Goal: Navigation & Orientation: Find specific page/section

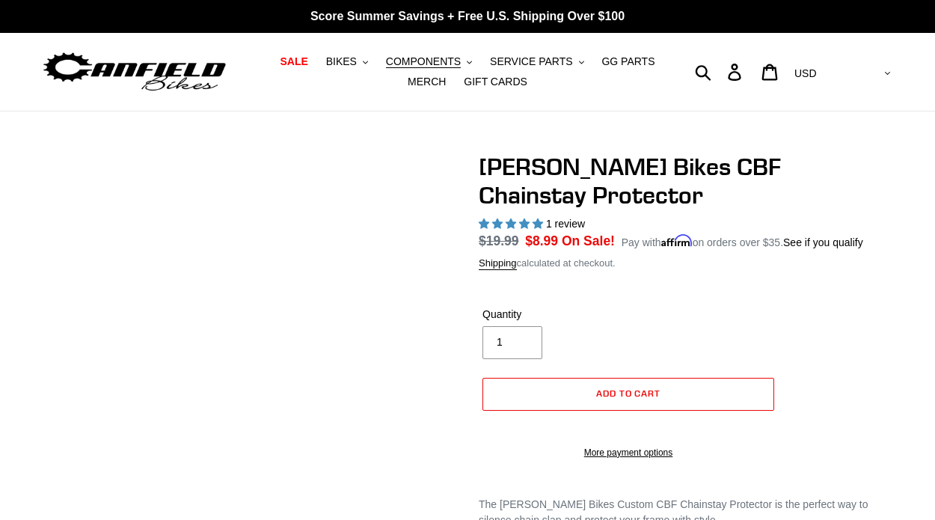
select select "highest-rating"
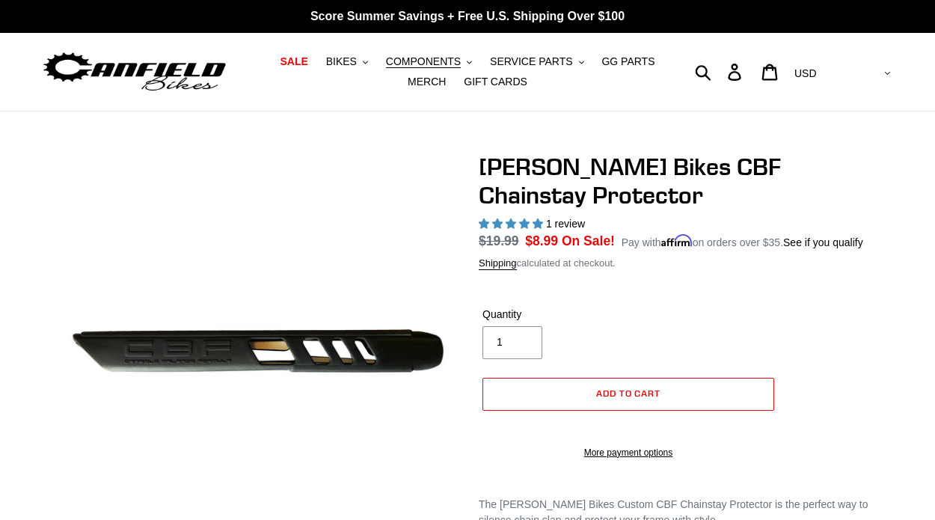
click at [157, 84] on img at bounding box center [134, 72] width 187 height 47
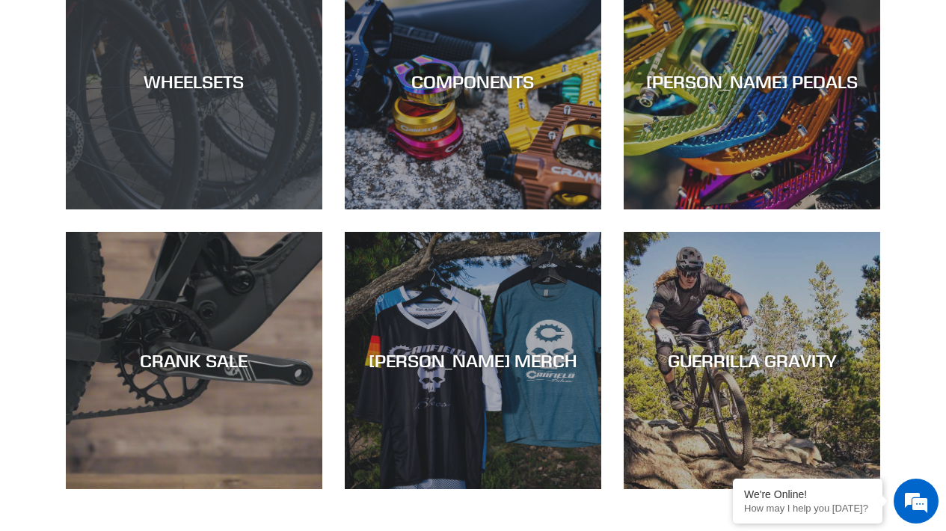
scroll to position [922, 0]
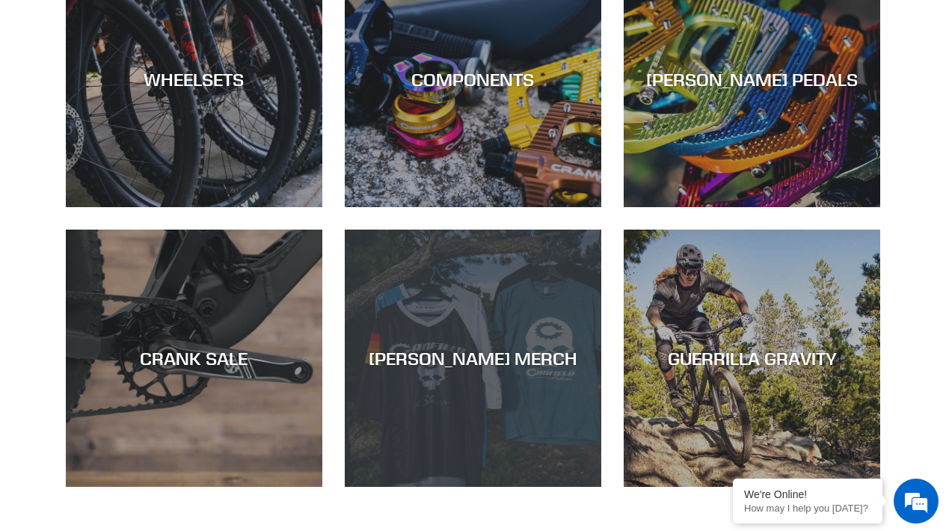
click at [408, 487] on div "[PERSON_NAME] MERCH" at bounding box center [473, 487] width 257 height 0
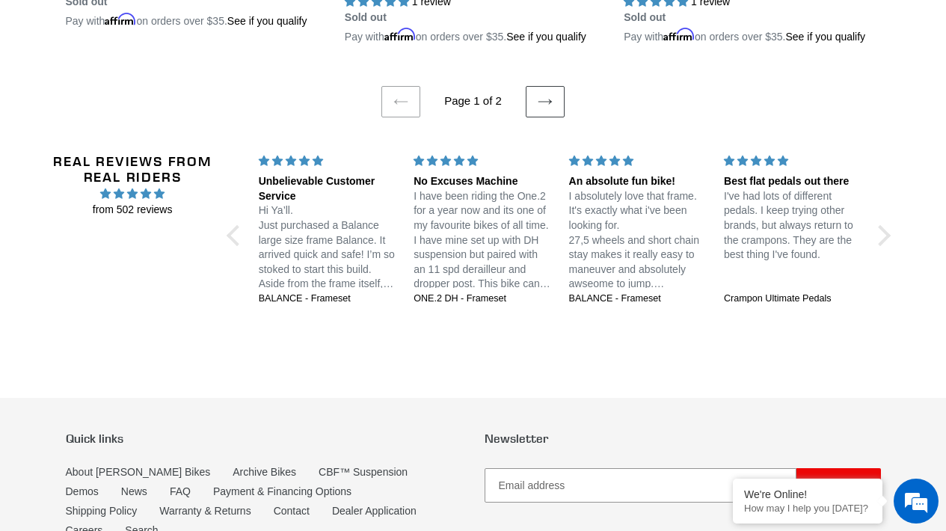
scroll to position [3309, 0]
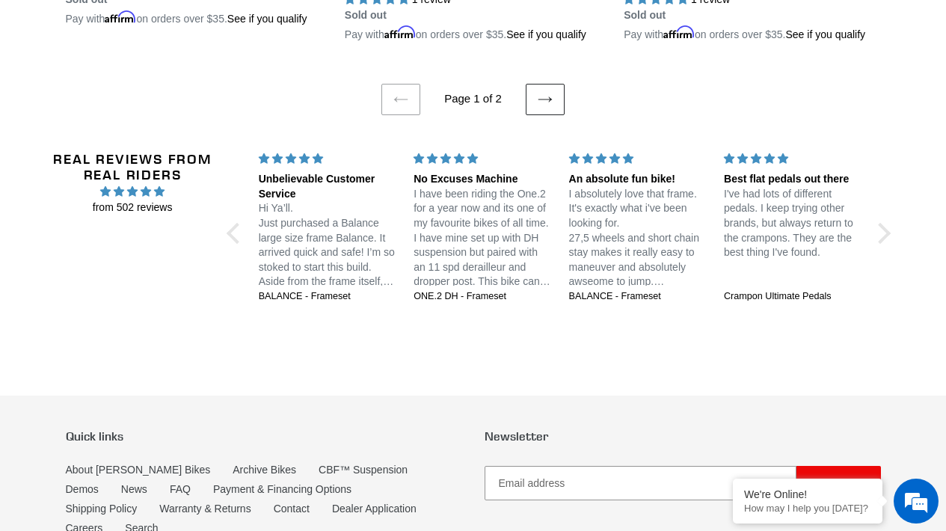
click at [545, 107] on icon at bounding box center [545, 99] width 15 height 15
